Goal: Understand process/instructions

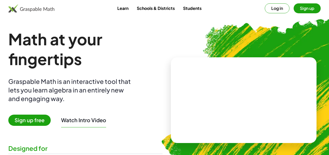
click at [265, 7] on button "Log in" at bounding box center [277, 8] width 25 height 10
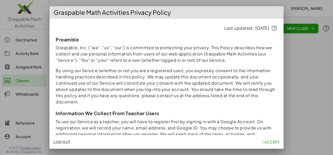
click at [270, 142] on span "I accept" at bounding box center [271, 141] width 17 height 5
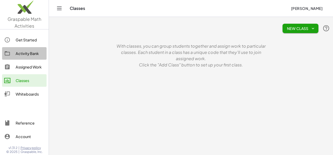
click at [14, 51] on div at bounding box center [9, 53] width 11 height 6
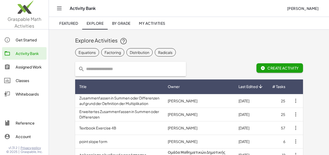
click at [24, 80] on div "Classes" at bounding box center [30, 80] width 29 height 6
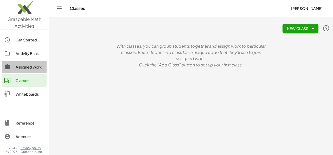
click at [29, 65] on div "Assigned Work" at bounding box center [30, 67] width 29 height 6
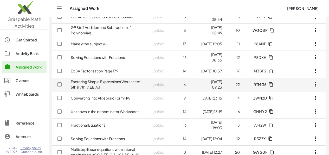
scroll to position [67, 0]
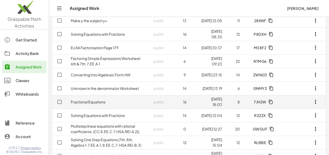
click at [88, 104] on td "Fractional Equations" at bounding box center [108, 102] width 83 height 14
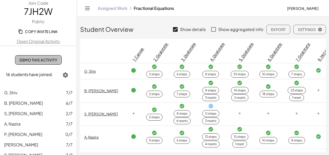
click at [41, 58] on span "Demo This Activity" at bounding box center [39, 60] width 38 height 5
click at [49, 41] on link "Open Original Activity" at bounding box center [38, 41] width 77 height 6
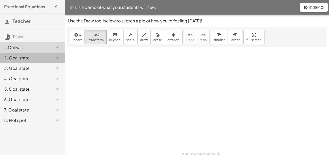
click at [39, 57] on div "2. Goal state" at bounding box center [25, 58] width 42 height 6
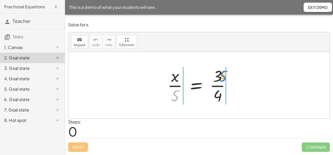
drag, startPoint x: 176, startPoint y: 97, endPoint x: 224, endPoint y: 78, distance: 51.5
click at [224, 78] on div at bounding box center [201, 85] width 72 height 40
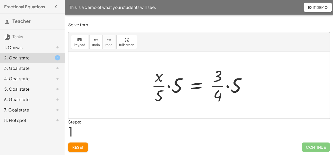
click at [79, 145] on span "Reset" at bounding box center [77, 147] width 11 height 5
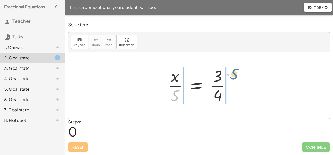
drag, startPoint x: 174, startPoint y: 95, endPoint x: 233, endPoint y: 74, distance: 62.9
click at [233, 74] on div at bounding box center [201, 85] width 72 height 40
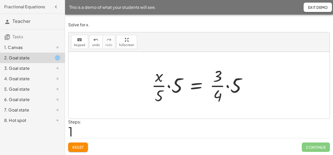
click at [170, 87] on div at bounding box center [201, 85] width 104 height 40
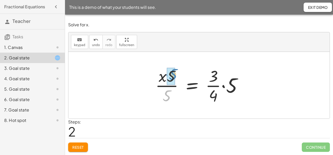
drag, startPoint x: 169, startPoint y: 98, endPoint x: 175, endPoint y: 77, distance: 21.9
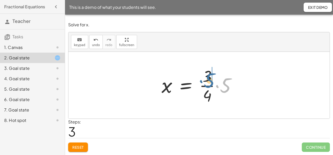
drag, startPoint x: 226, startPoint y: 82, endPoint x: 210, endPoint y: 77, distance: 17.2
click at [210, 77] on div at bounding box center [201, 85] width 84 height 40
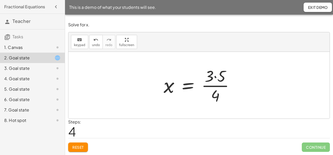
click at [215, 77] on div at bounding box center [201, 85] width 80 height 40
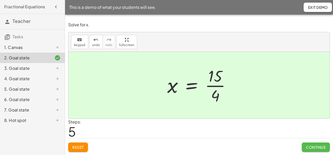
click at [319, 145] on span "Continue" at bounding box center [316, 147] width 20 height 5
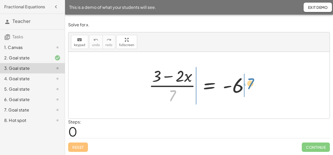
drag, startPoint x: 174, startPoint y: 93, endPoint x: 252, endPoint y: 81, distance: 79.0
click at [252, 81] on div at bounding box center [200, 85] width 109 height 40
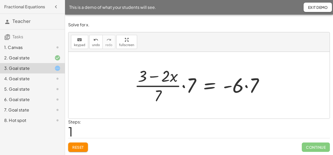
drag, startPoint x: 246, startPoint y: 87, endPoint x: 249, endPoint y: 92, distance: 6.2
click at [246, 87] on div at bounding box center [201, 85] width 138 height 40
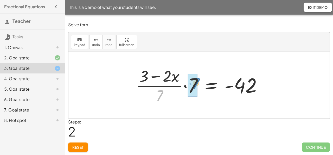
drag, startPoint x: 161, startPoint y: 94, endPoint x: 223, endPoint y: 90, distance: 61.8
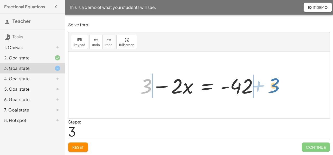
drag, startPoint x: 147, startPoint y: 89, endPoint x: 275, endPoint y: 88, distance: 127.8
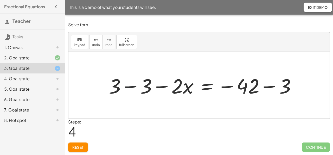
click at [133, 87] on div at bounding box center [204, 85] width 196 height 27
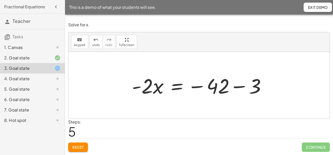
drag, startPoint x: 241, startPoint y: 86, endPoint x: 243, endPoint y: 90, distance: 4.6
click at [241, 86] on div at bounding box center [200, 85] width 143 height 27
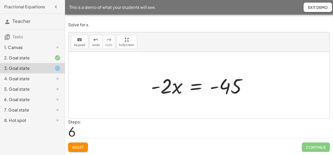
drag, startPoint x: 147, startPoint y: 75, endPoint x: 160, endPoint y: 93, distance: 22.3
click at [162, 93] on div "· ( + 3 − · 2 · x ) · 7 = - 6 · · ( + 3 − · 2 · x ) · 7 · 7 = · - 6 · 7 · · ( +…" at bounding box center [199, 85] width 112 height 29
click at [154, 85] on div at bounding box center [200, 85] width 105 height 27
click at [167, 87] on div at bounding box center [200, 85] width 105 height 27
click at [166, 88] on div at bounding box center [200, 85] width 105 height 27
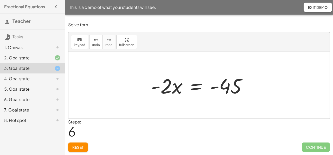
click at [157, 87] on div at bounding box center [200, 85] width 105 height 27
click at [168, 87] on div at bounding box center [200, 85] width 105 height 27
click at [178, 87] on div at bounding box center [200, 85] width 105 height 27
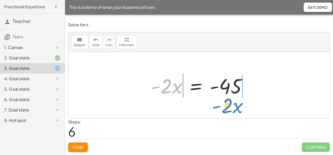
drag, startPoint x: 169, startPoint y: 92, endPoint x: 230, endPoint y: 111, distance: 63.9
click at [230, 111] on div "· ( + 3 − · 2 · x ) · 7 = - 6 · · ( + 3 − · 2 · x ) · 7 · 7 = · - 6 · 7 · · ( +…" at bounding box center [198, 85] width 261 height 67
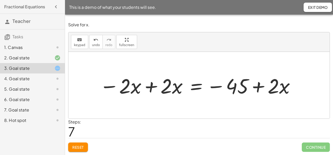
click at [152, 86] on div at bounding box center [197, 85] width 201 height 27
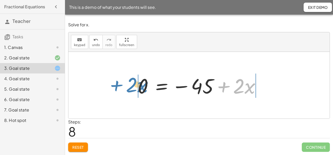
drag, startPoint x: 220, startPoint y: 94, endPoint x: 117, endPoint y: 85, distance: 103.5
click at [117, 85] on div "· ( + 3 − · 2 · x ) · 7 = - 6 · · ( + 3 − · 2 · x ) · 7 · 7 = · - 6 · 7 · · ( +…" at bounding box center [198, 85] width 261 height 67
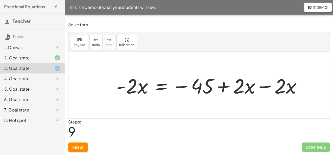
click at [261, 87] on div at bounding box center [211, 85] width 195 height 27
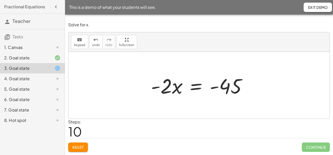
click at [154, 87] on div at bounding box center [200, 85] width 105 height 27
click at [155, 87] on div at bounding box center [200, 85] width 105 height 27
click at [156, 87] on div at bounding box center [200, 85] width 105 height 27
click at [169, 86] on div at bounding box center [200, 85] width 105 height 27
click at [156, 87] on div at bounding box center [200, 85] width 105 height 27
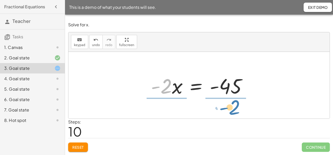
drag, startPoint x: 163, startPoint y: 91, endPoint x: 231, endPoint y: 112, distance: 70.4
click at [231, 112] on div "· ( + 3 − · 2 · x ) · 7 = - 6 · · ( + 3 − · 2 · x ) · 7 · 7 = · - 6 · 7 · · ( +…" at bounding box center [198, 85] width 261 height 67
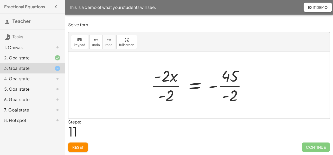
click at [166, 86] on div at bounding box center [200, 85] width 105 height 40
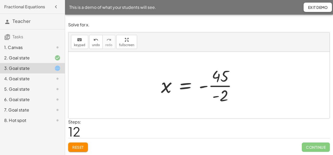
click at [215, 86] on div at bounding box center [200, 85] width 85 height 40
click at [203, 87] on div at bounding box center [200, 85] width 85 height 40
drag, startPoint x: 215, startPoint y: 97, endPoint x: 202, endPoint y: 87, distance: 16.6
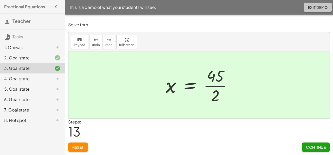
click at [316, 9] on span "Exit Demo" at bounding box center [318, 7] width 20 height 5
